Goal: Information Seeking & Learning: Learn about a topic

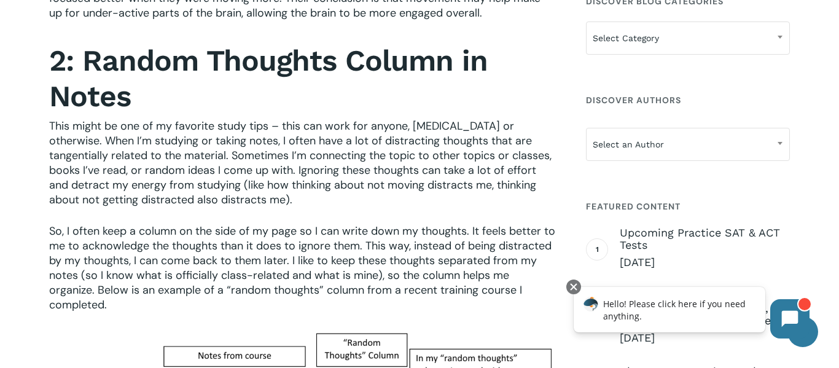
scroll to position [1113, 0]
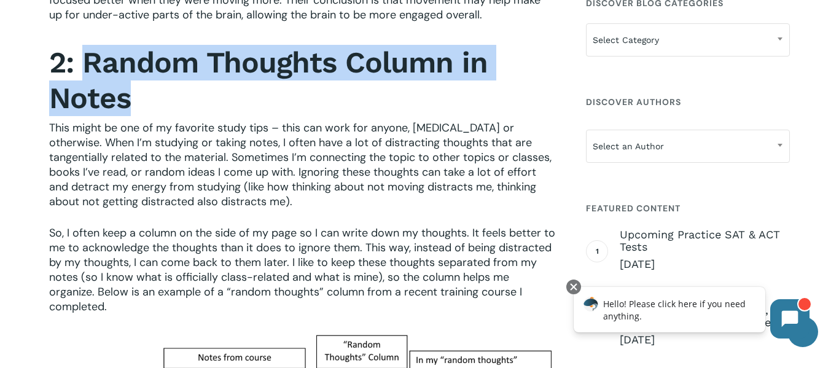
drag, startPoint x: 84, startPoint y: 72, endPoint x: 141, endPoint y: 101, distance: 64.0
click at [141, 101] on h2 "2: Random Thoughts Column in Notes" at bounding box center [303, 80] width 508 height 71
copy strong "Random Thoughts Column in Notes"
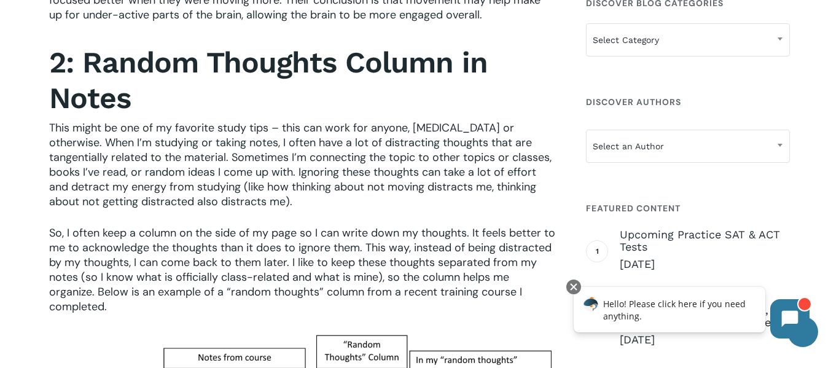
click at [249, 127] on span "This might be one of my favorite study tips – this can work for anyone, [MEDICA…" at bounding box center [300, 164] width 503 height 88
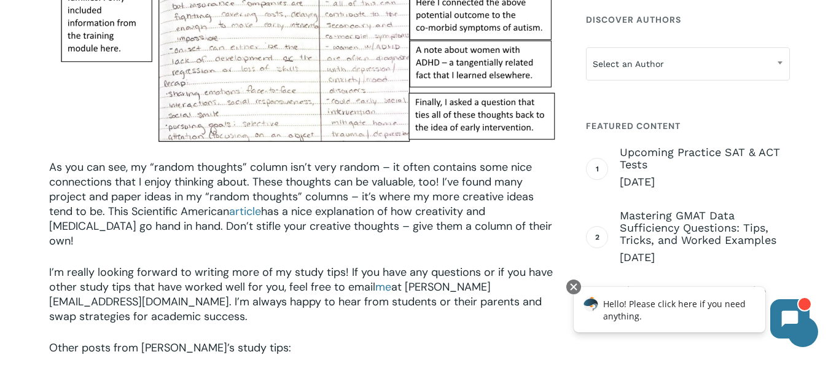
scroll to position [1601, 0]
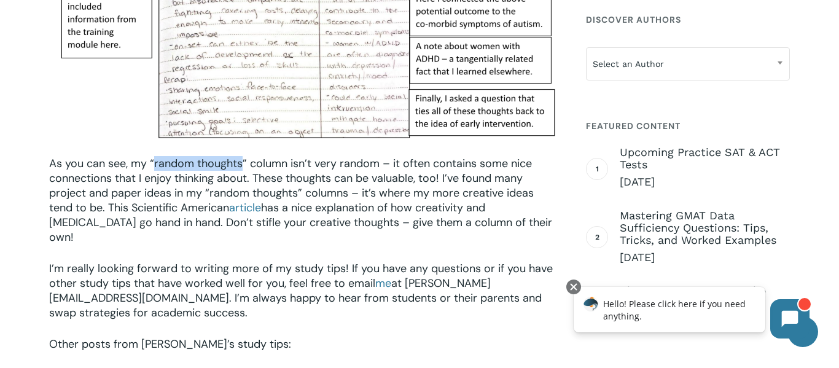
drag, startPoint x: 155, startPoint y: 147, endPoint x: 243, endPoint y: 150, distance: 87.3
click at [243, 156] on span "As you can see, my “random thoughts” column isn’t very random – it often contai…" at bounding box center [291, 185] width 485 height 59
copy span "random thoughts"
click at [397, 177] on span "As you can see, my “random thoughts” column isn’t very random – it often contai…" at bounding box center [291, 185] width 485 height 59
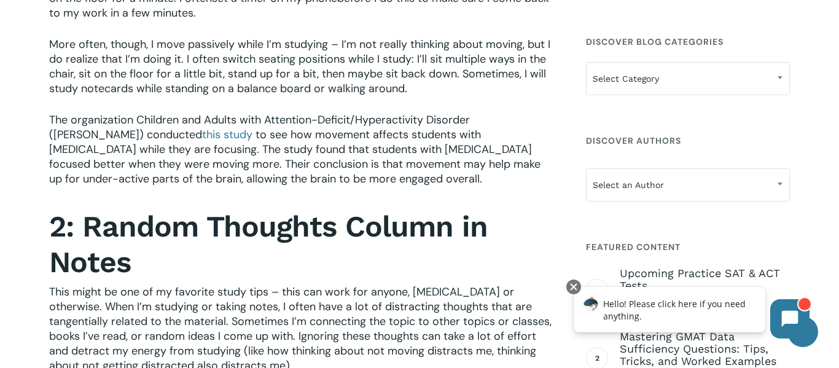
scroll to position [947, 0]
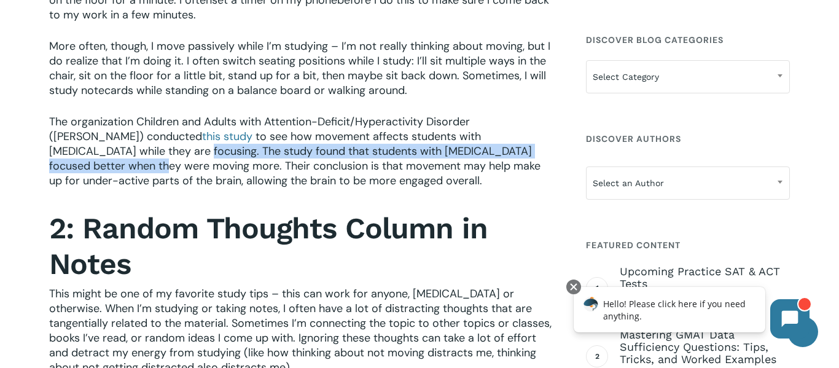
drag, startPoint x: 45, startPoint y: 152, endPoint x: 498, endPoint y: 155, distance: 452.2
click at [498, 155] on div "As a tutor with [MEDICAL_DATA] sympathize with the students that I meet who str…" at bounding box center [303, 266] width 518 height 1604
copy span "The study found that students with [MEDICAL_DATA] focused better when they were…"
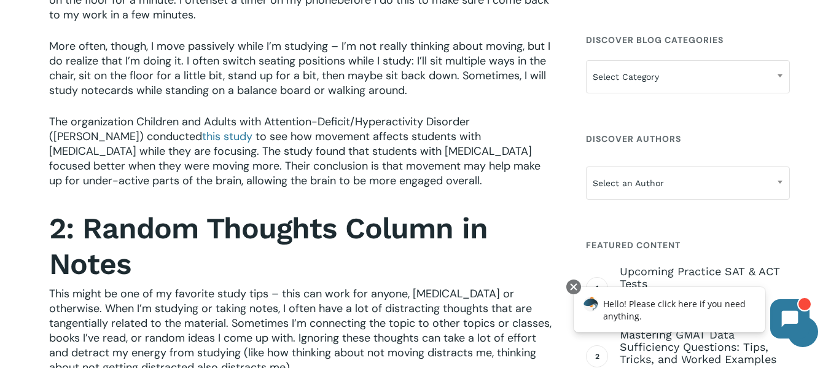
click at [508, 173] on p "The organization Children and Adults with Attention-Deficit/Hyperactivity Disor…" at bounding box center [303, 159] width 508 height 90
click at [433, 174] on p "The organization Children and Adults with Attention-Deficit/Hyperactivity Disor…" at bounding box center [303, 159] width 508 height 90
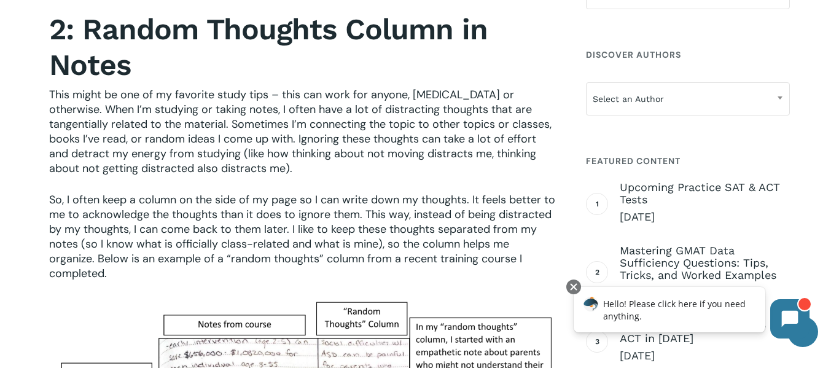
scroll to position [1145, 0]
